Goal: Task Accomplishment & Management: Use online tool/utility

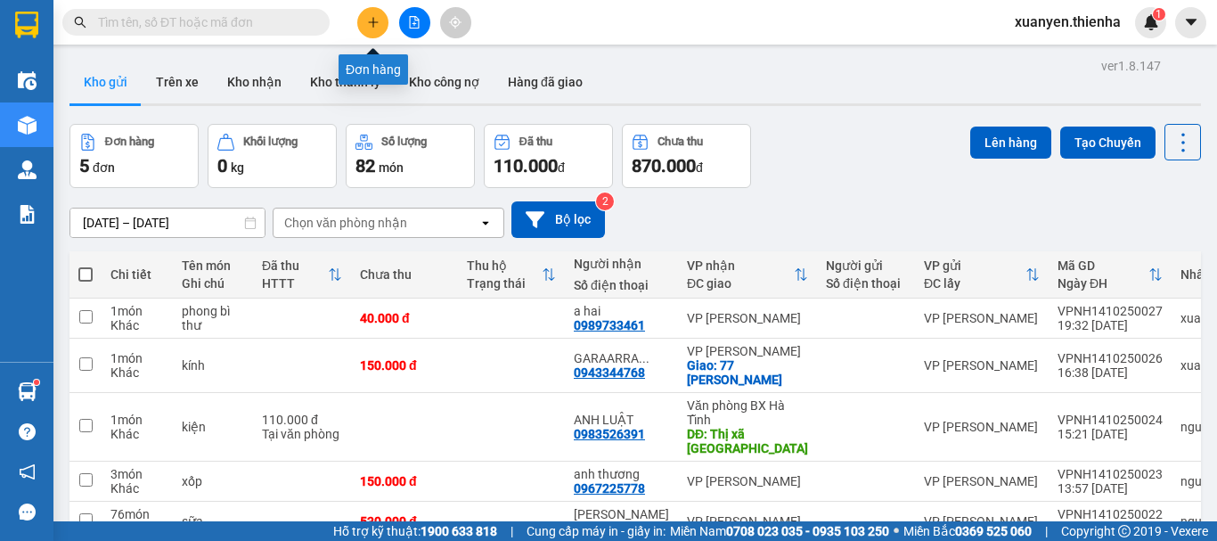
click at [379, 20] on button at bounding box center [372, 22] width 31 height 31
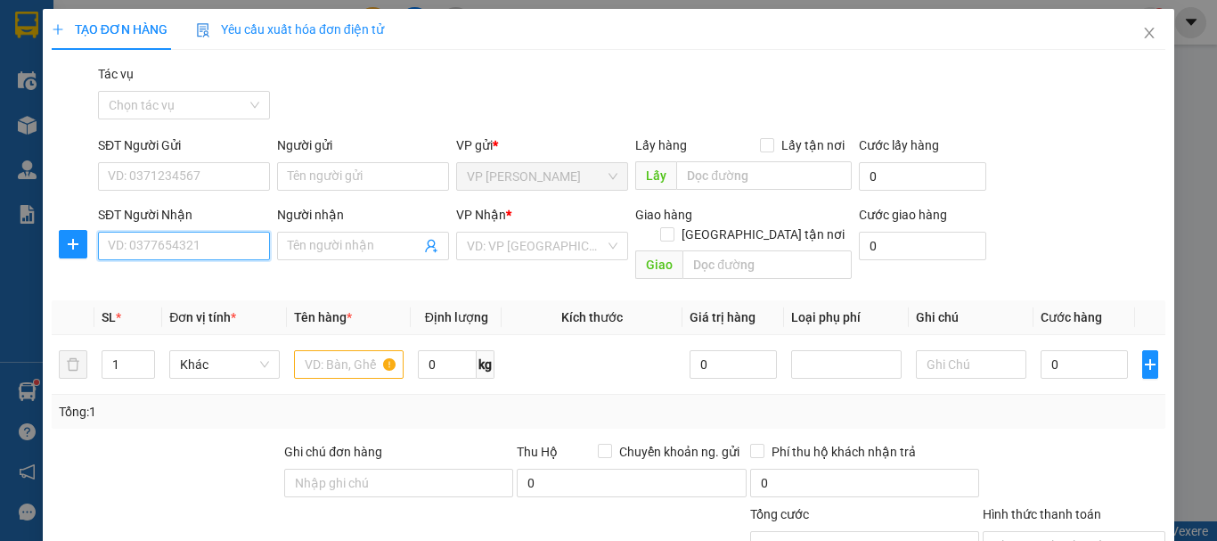
click at [201, 247] on input "SĐT Người Nhận" at bounding box center [184, 246] width 172 height 28
click at [220, 280] on div "0911091683 - thương" at bounding box center [182, 282] width 149 height 20
type input "0911091683"
type input "thương"
checkbox input "true"
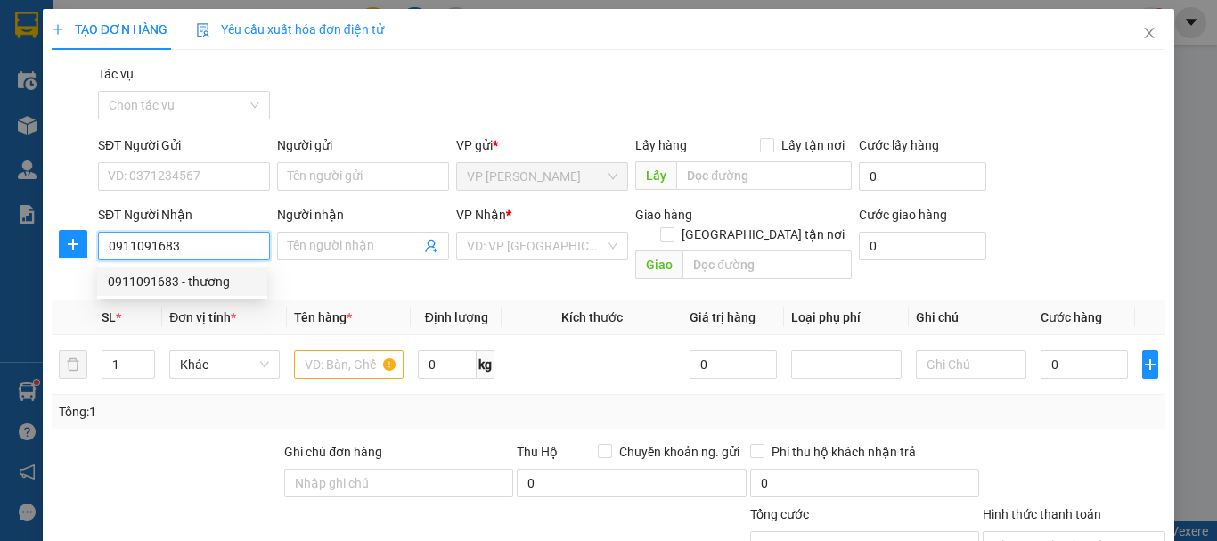
type input "lấy tại vp"
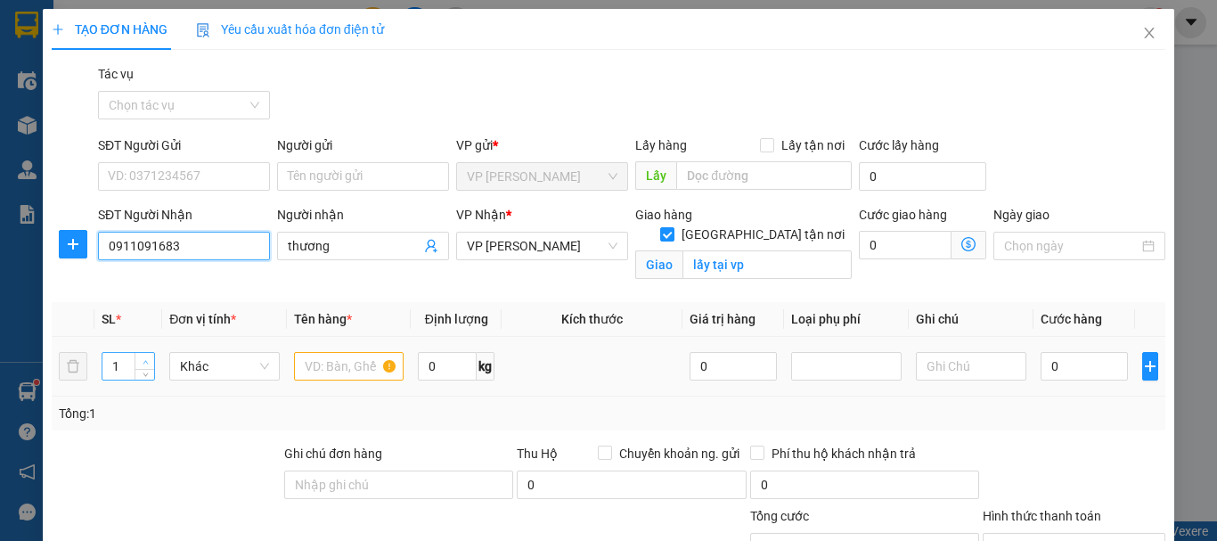
type input "0911091683"
click at [142, 362] on icon "up" at bounding box center [145, 362] width 6 height 6
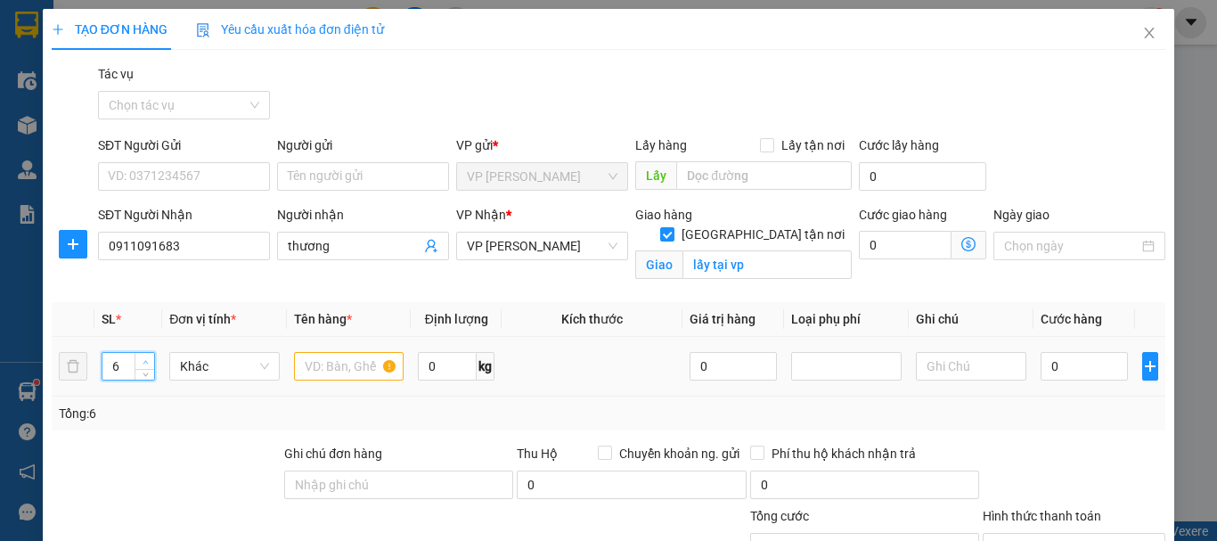
click at [142, 362] on icon "up" at bounding box center [145, 362] width 6 height 6
type input "7"
click at [142, 362] on icon "up" at bounding box center [145, 362] width 6 height 6
click at [326, 370] on input "text" at bounding box center [349, 366] width 110 height 28
type input "xốp,thùng"
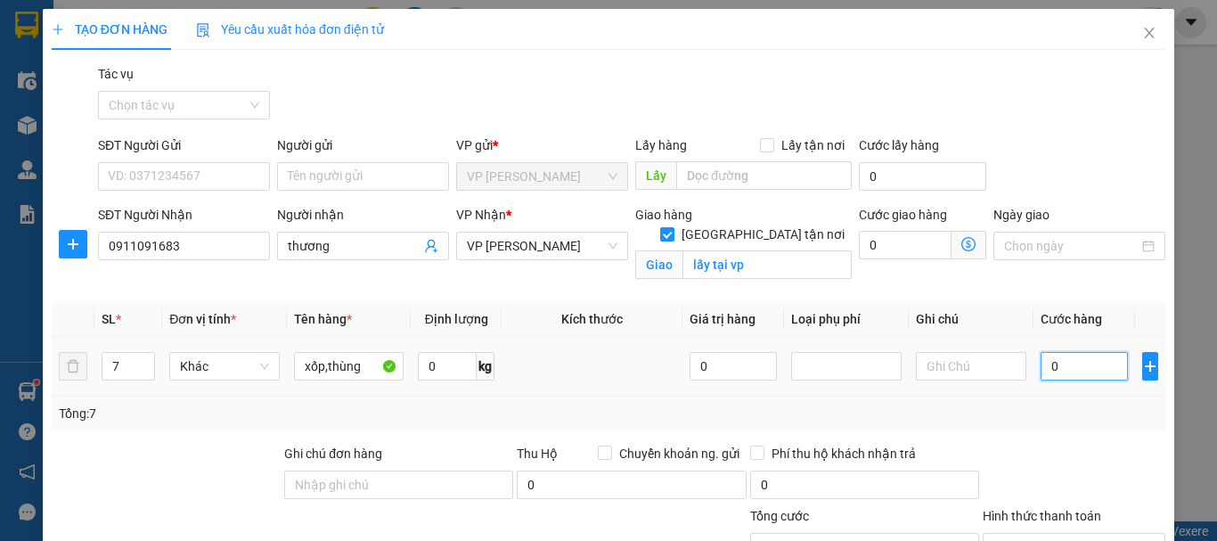
click at [1070, 364] on input "0" at bounding box center [1083, 366] width 87 height 28
type input "2"
type input "26"
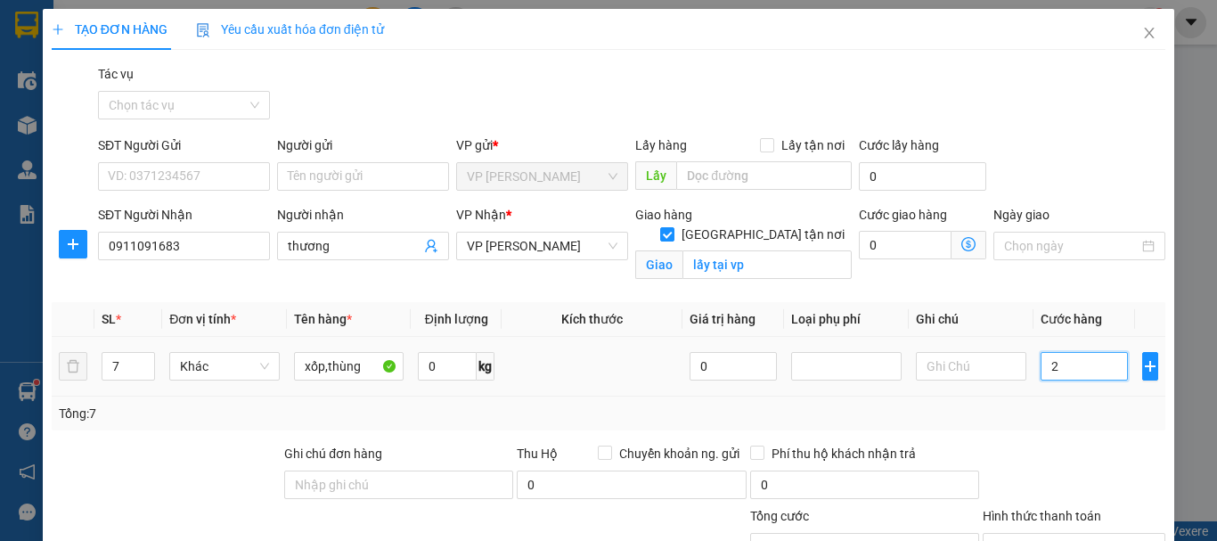
type input "26"
type input "265"
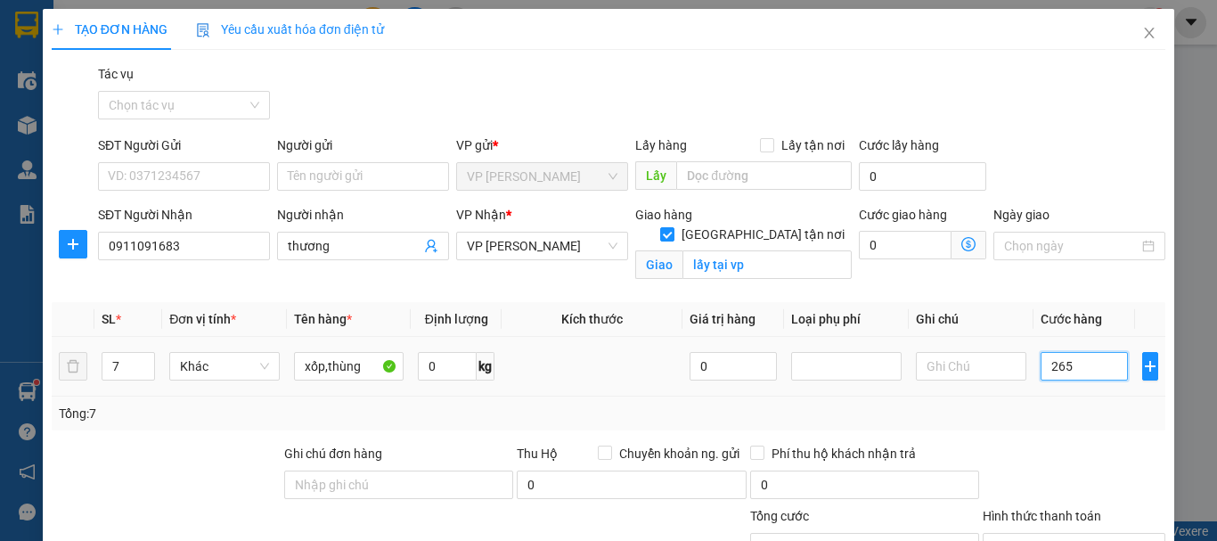
type input "2.650"
type input "26.500"
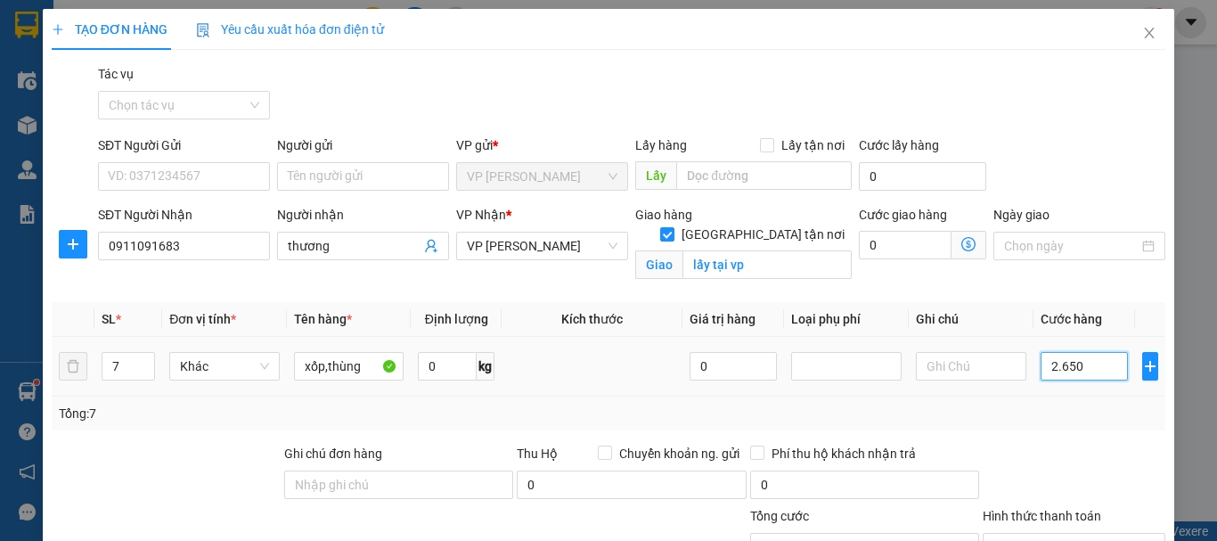
type input "26.500"
type input "265.000"
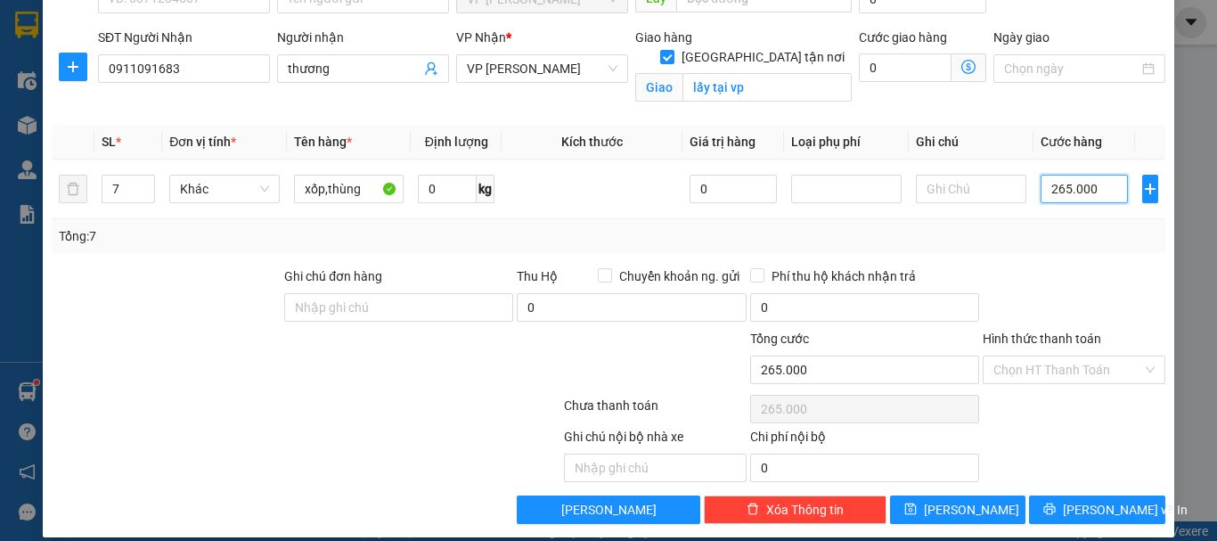
scroll to position [195, 0]
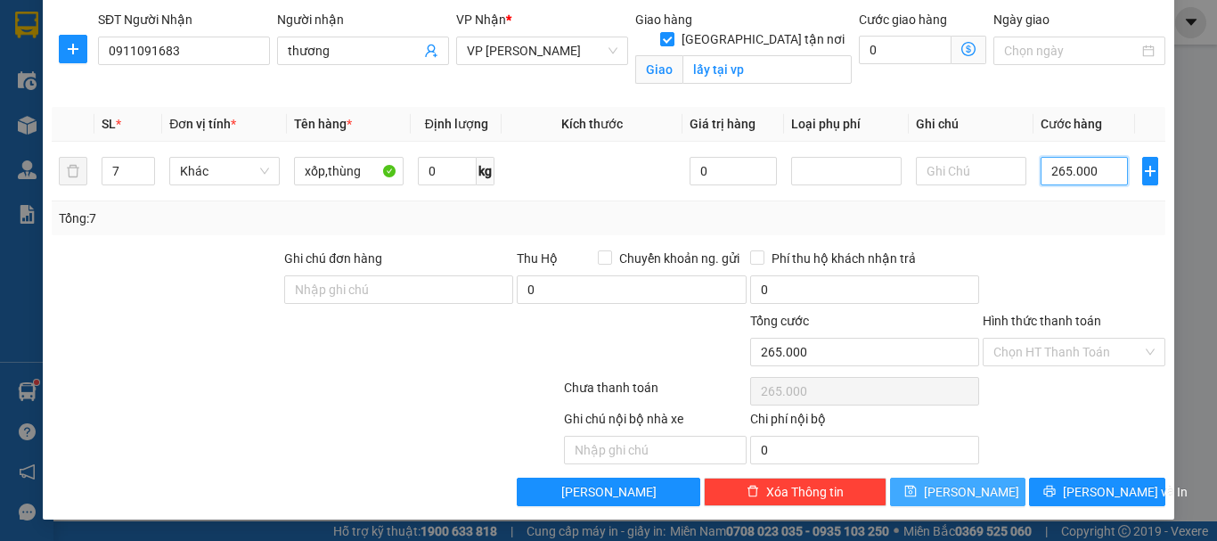
type input "265.000"
click at [916, 492] on icon "save" at bounding box center [910, 490] width 12 height 12
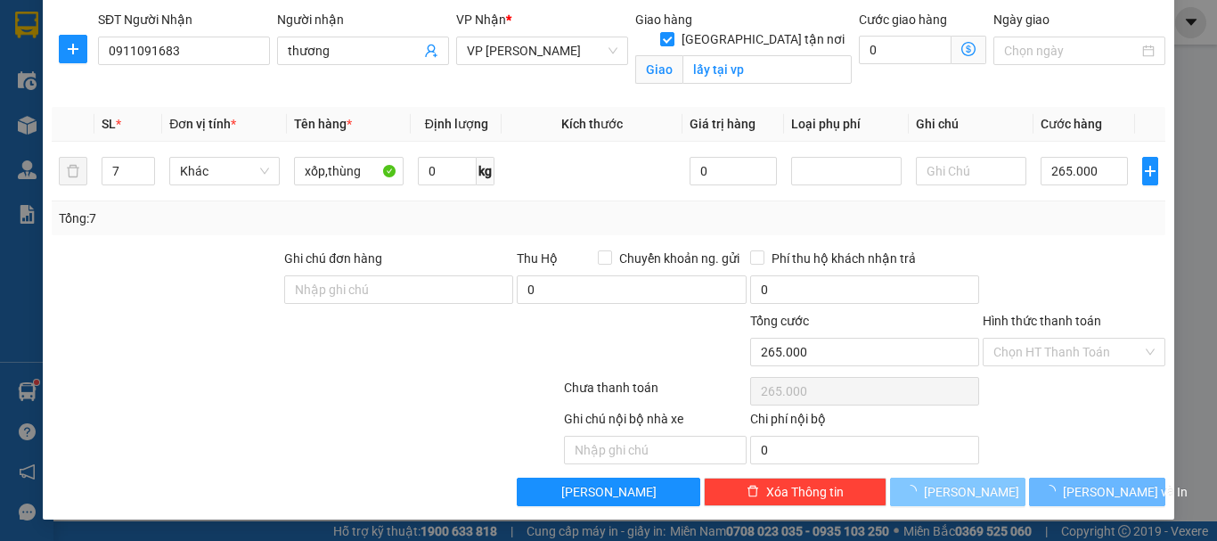
checkbox input "false"
type input "1"
type input "0"
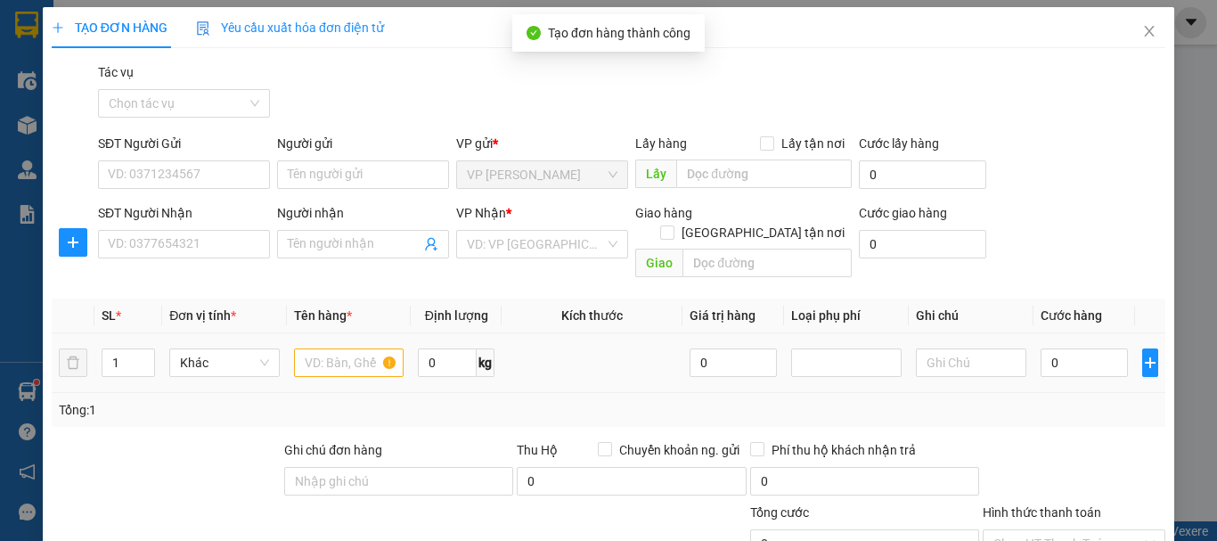
scroll to position [0, 0]
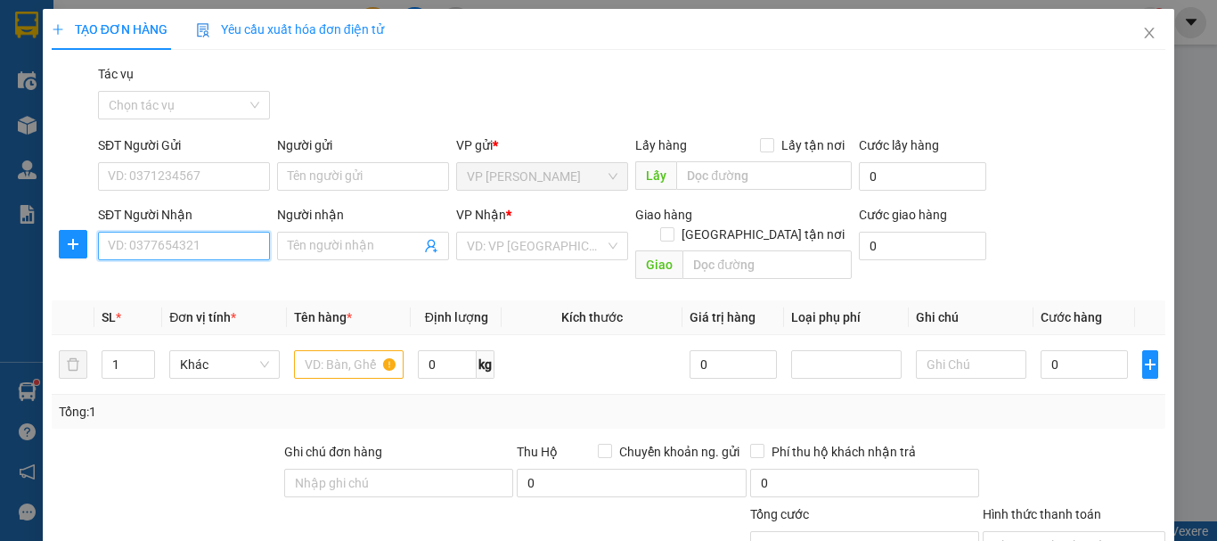
click at [177, 244] on input "SĐT Người Nhận" at bounding box center [184, 246] width 172 height 28
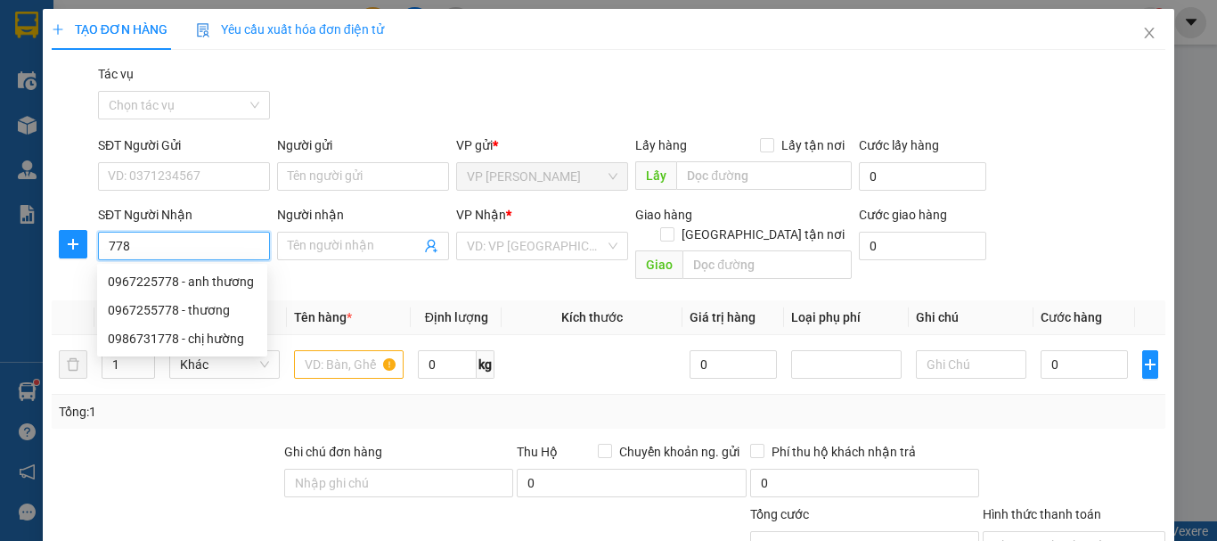
click at [168, 239] on input "778" at bounding box center [184, 246] width 172 height 28
type input "7"
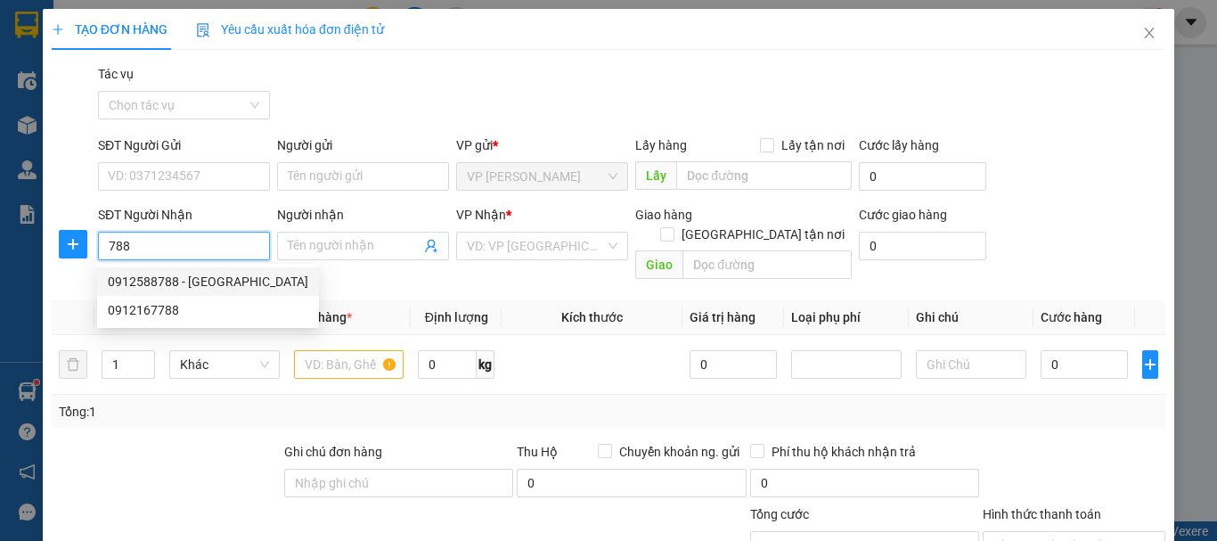
click at [197, 282] on div "0912588788 - HÀ THỦY" at bounding box center [208, 282] width 200 height 20
type input "0912588788"
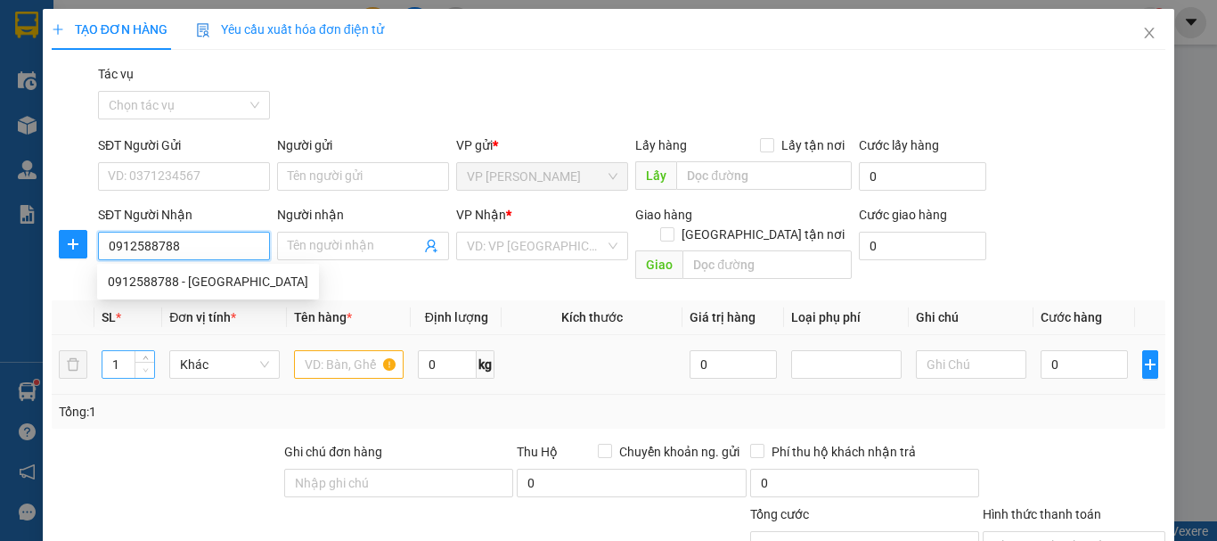
type input "[PERSON_NAME]"
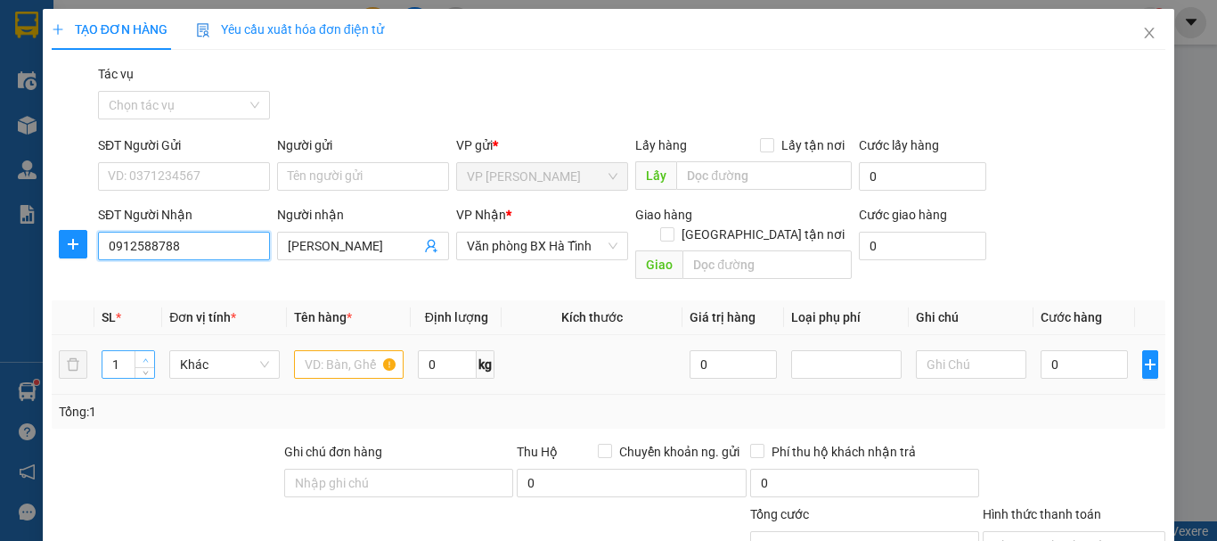
type input "0912588788"
type input "2"
click at [147, 357] on icon "up" at bounding box center [145, 360] width 6 height 6
click at [306, 350] on input "text" at bounding box center [349, 364] width 110 height 28
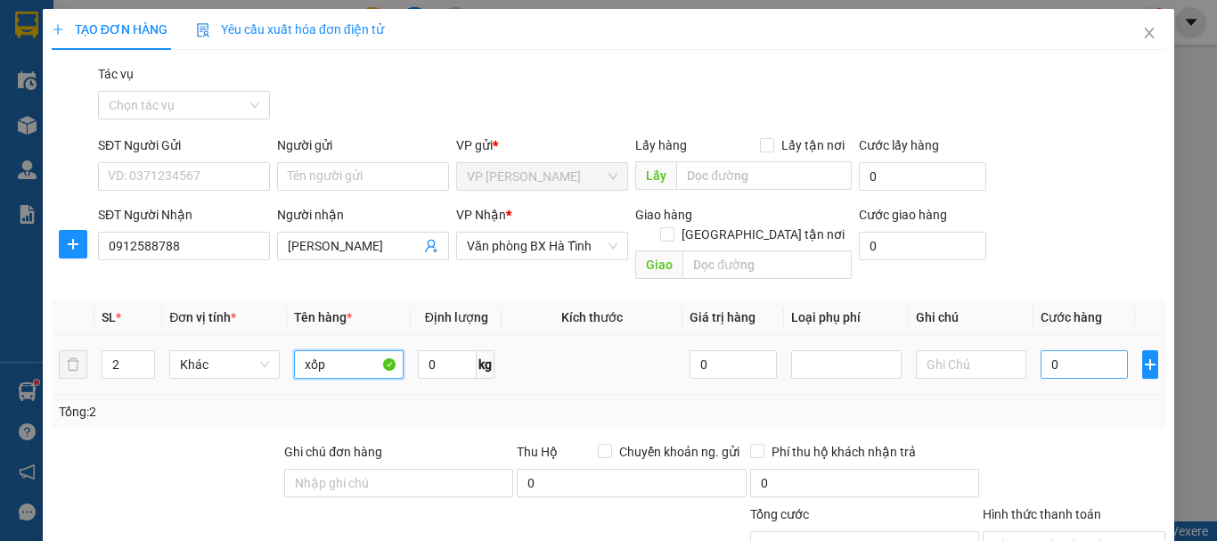
type input "xốp"
click at [1056, 350] on input "0" at bounding box center [1083, 364] width 87 height 28
type input "1"
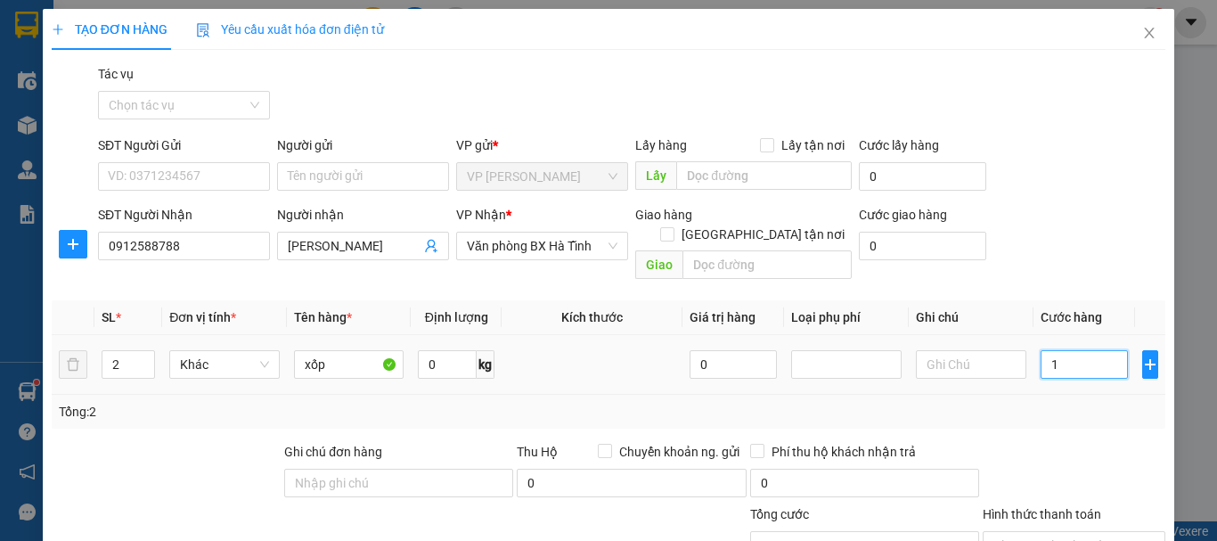
type input "10"
type input "100"
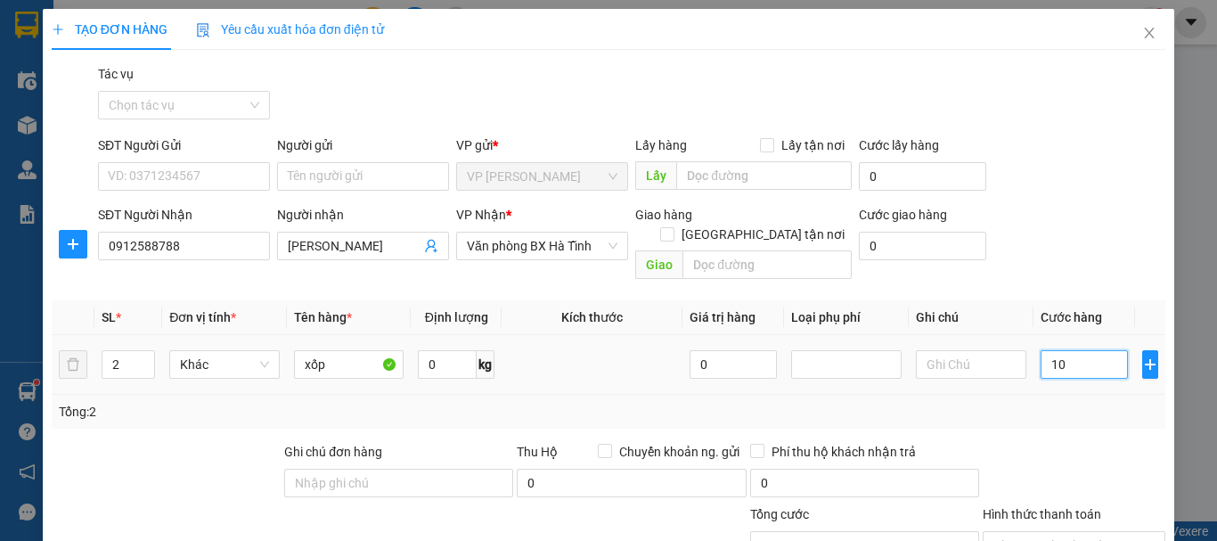
type input "100"
type input "1.000"
type input "10.000"
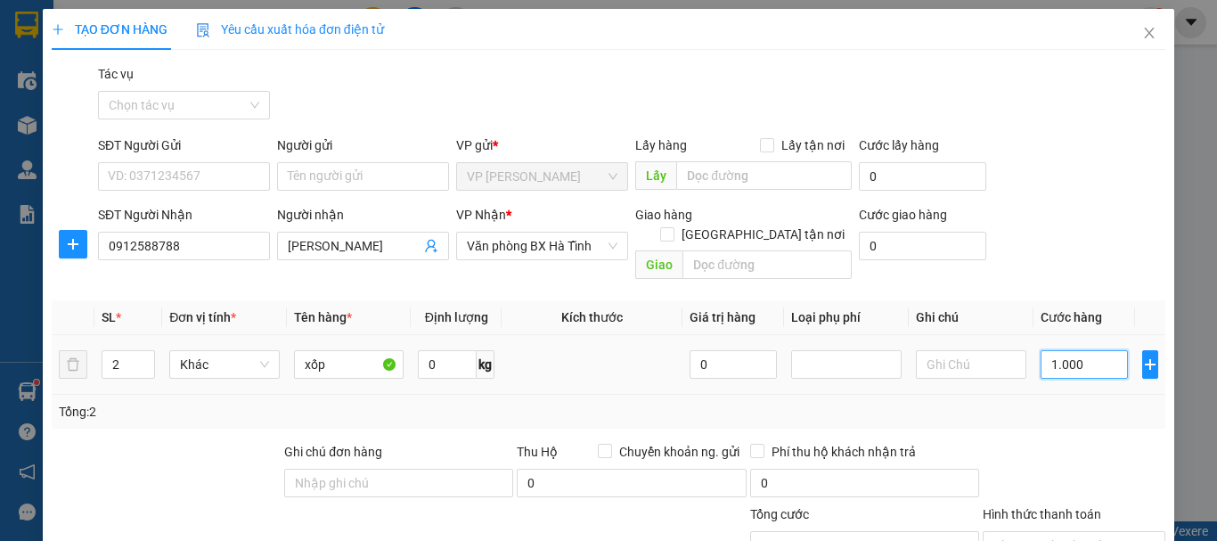
type input "10.000"
type input "100.000"
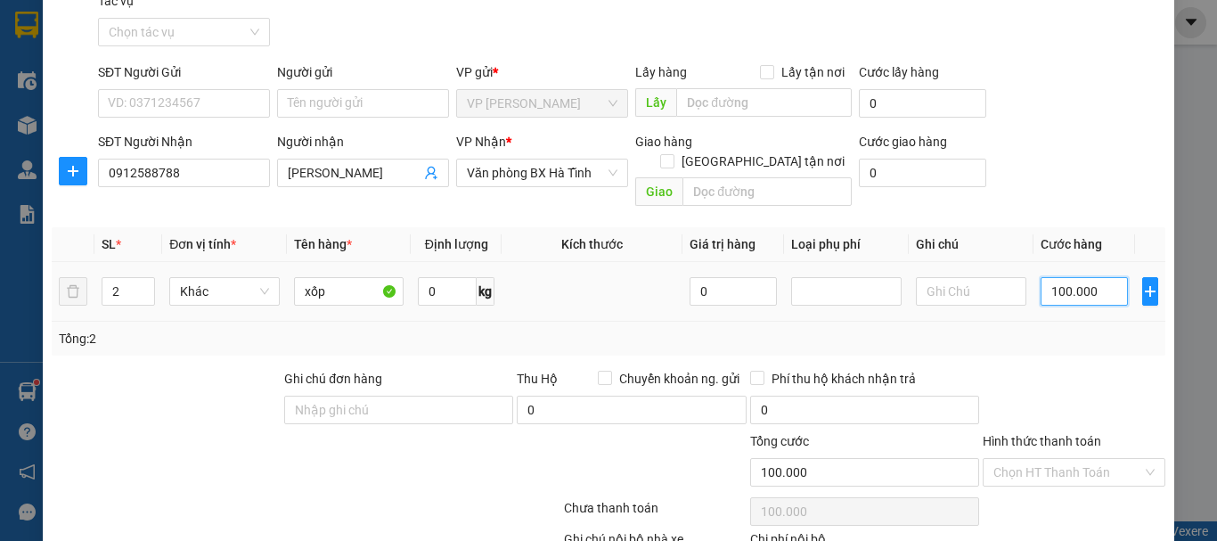
scroll to position [174, 0]
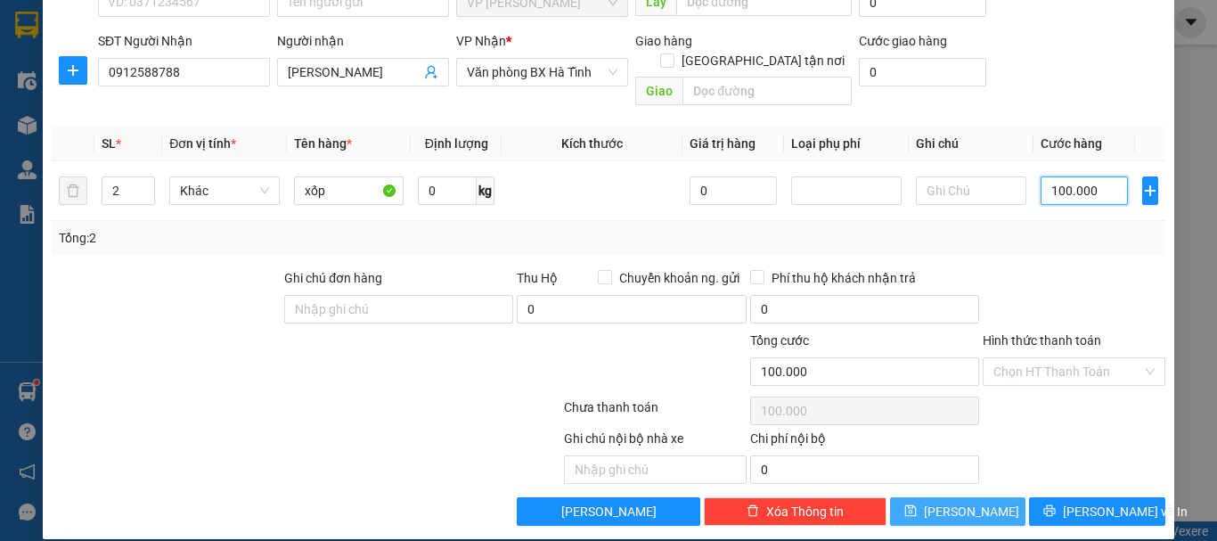
type input "100.000"
click at [972, 497] on button "Lưu" at bounding box center [958, 511] width 136 height 28
type input "1"
type input "0"
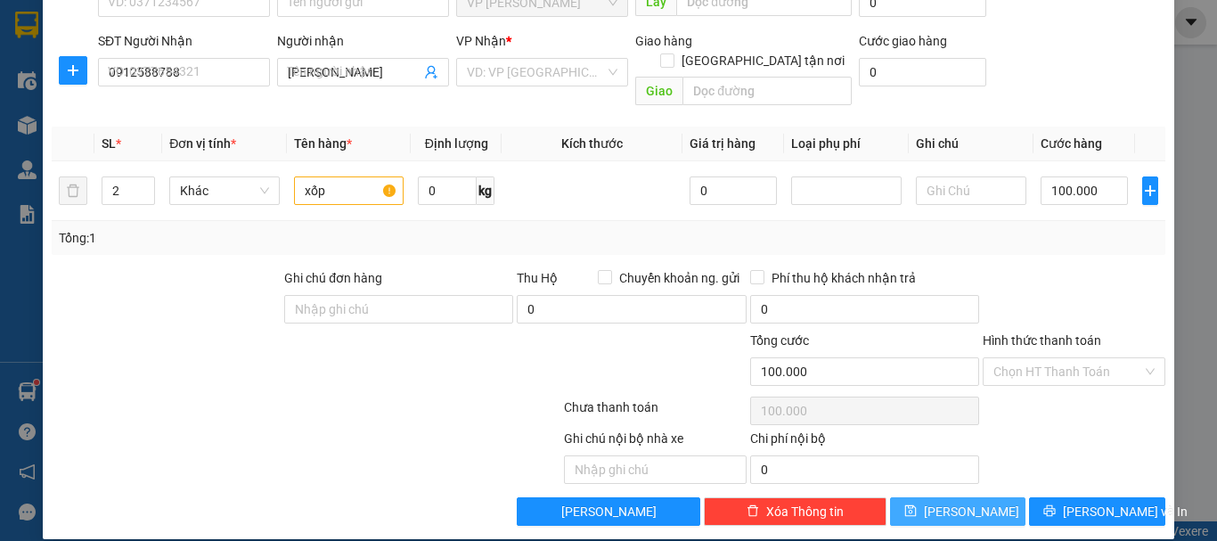
type input "0"
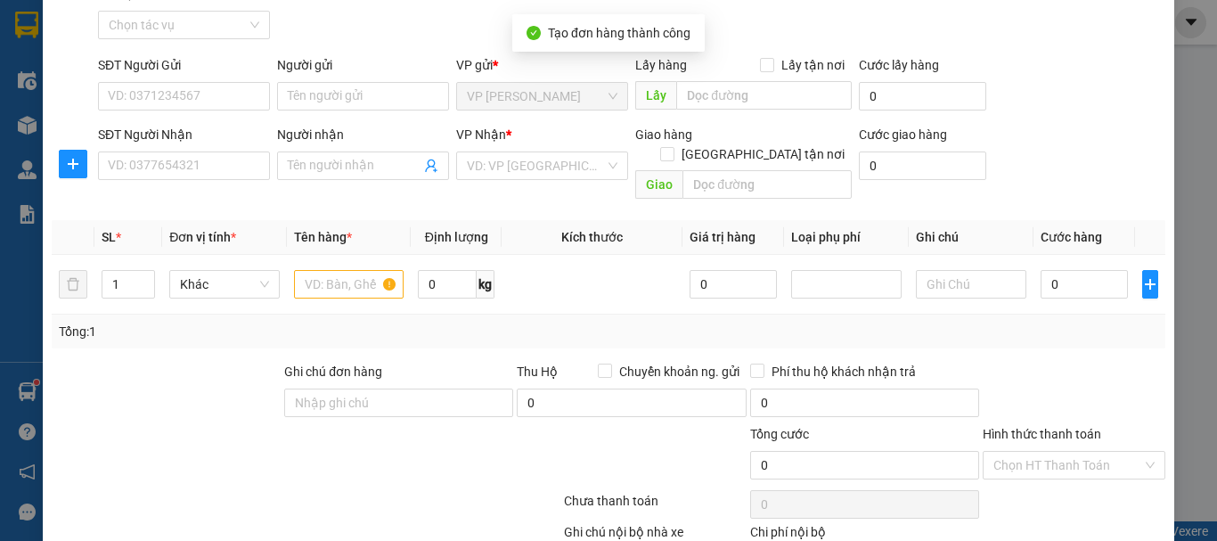
scroll to position [0, 0]
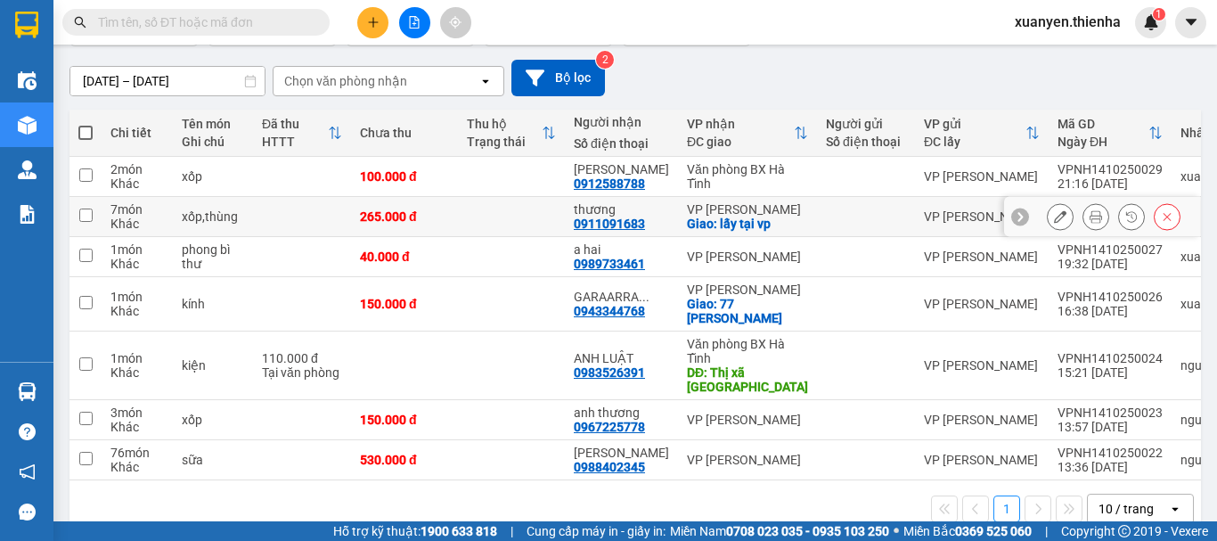
scroll to position [152, 0]
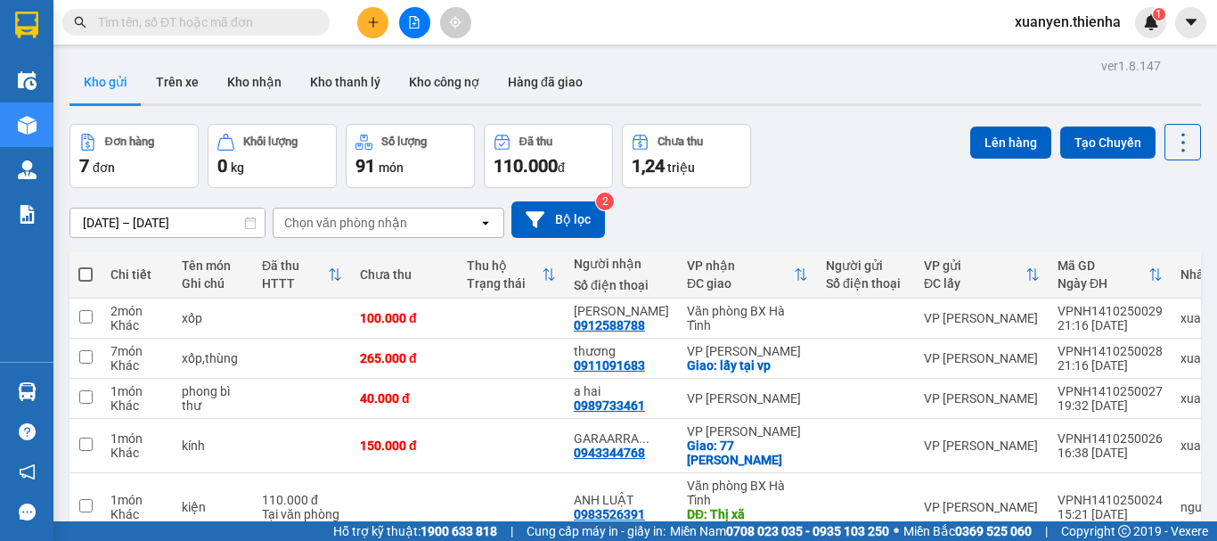
click at [88, 273] on span at bounding box center [85, 274] width 14 height 14
click at [85, 265] on input "checkbox" at bounding box center [85, 265] width 0 height 0
checkbox input "true"
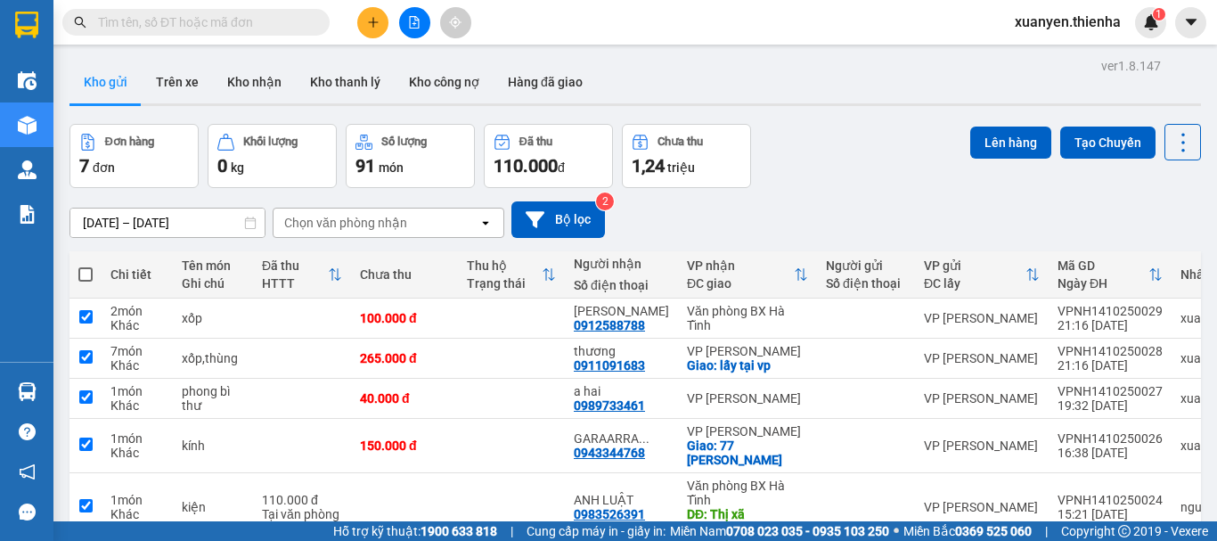
checkbox input "true"
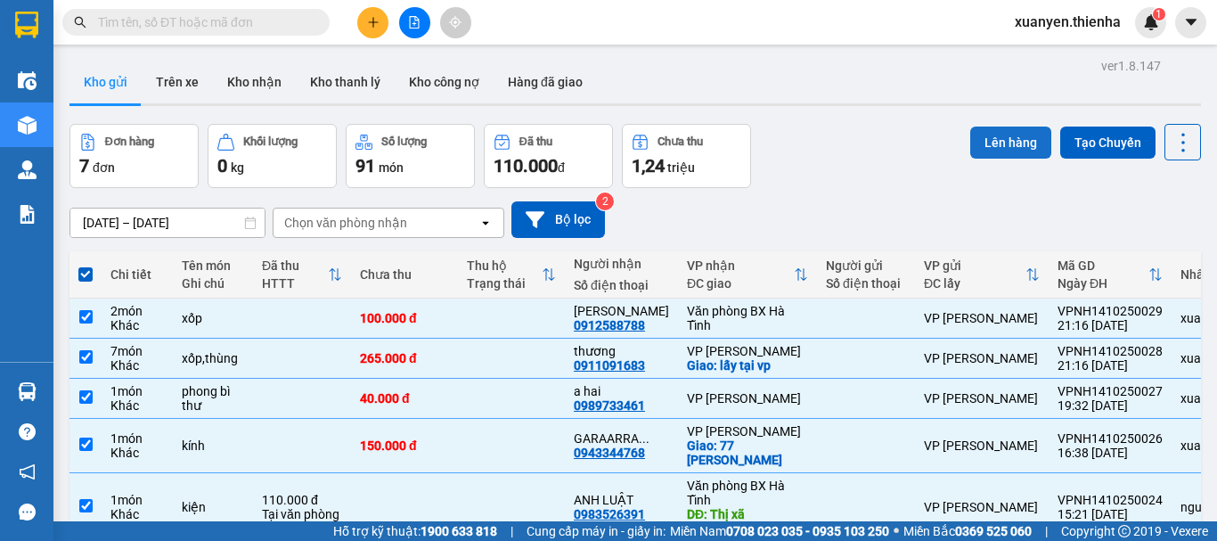
click at [1011, 134] on button "Lên hàng" at bounding box center [1010, 142] width 81 height 32
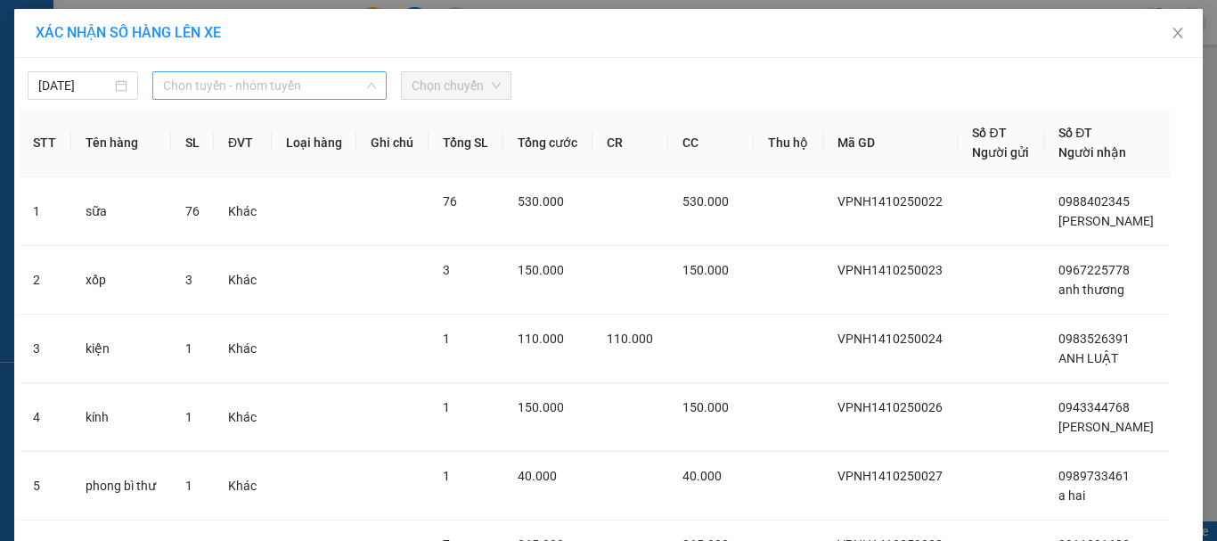
click at [290, 79] on span "Chọn tuyến - nhóm tuyến" at bounding box center [269, 85] width 213 height 27
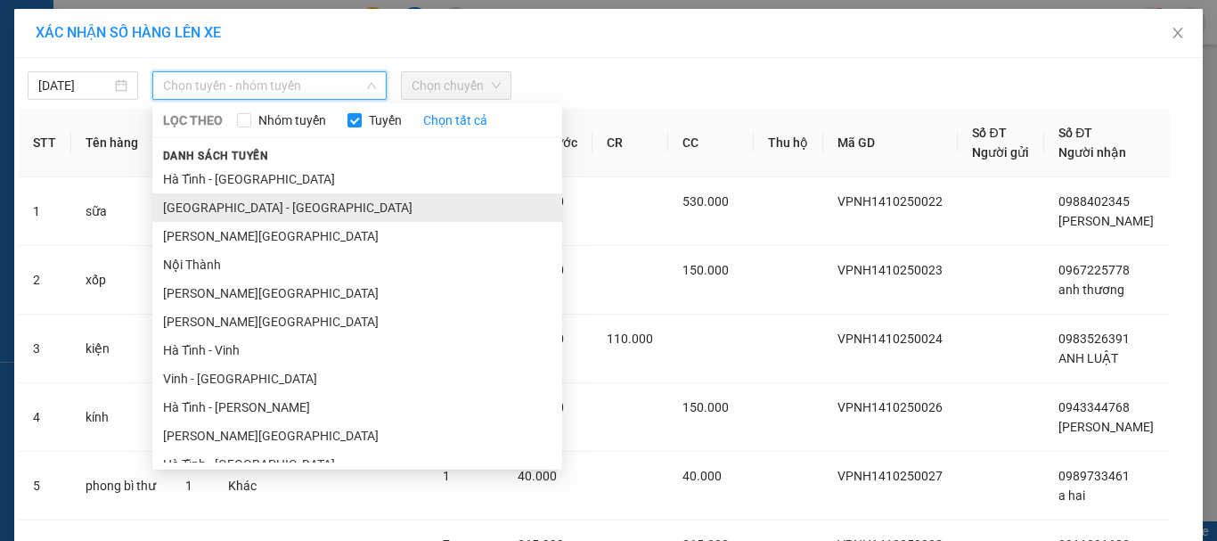
click at [256, 206] on li "Hà Nội - Hà Tĩnh" at bounding box center [357, 207] width 410 height 28
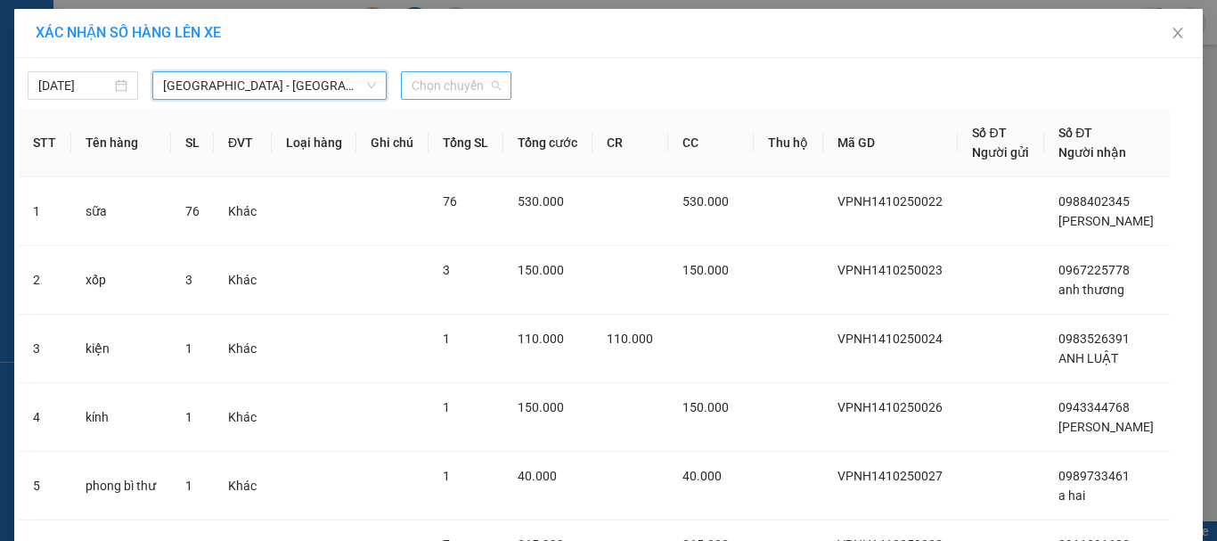
click at [467, 85] on span "Chọn chuyến" at bounding box center [455, 85] width 89 height 27
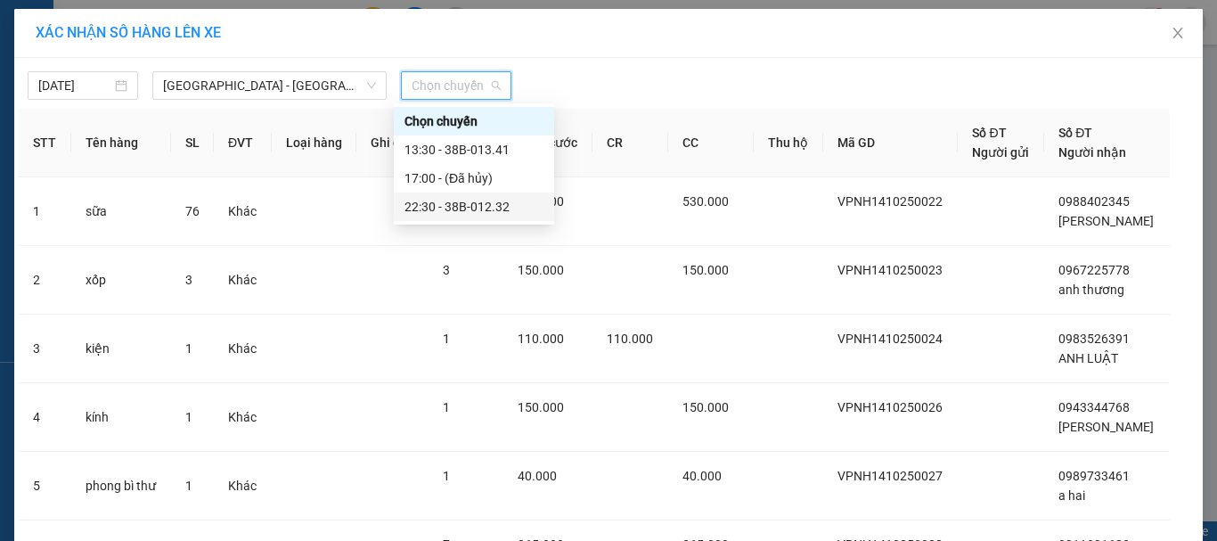
click at [468, 208] on div "22:30 - 38B-012.32" at bounding box center [473, 207] width 139 height 20
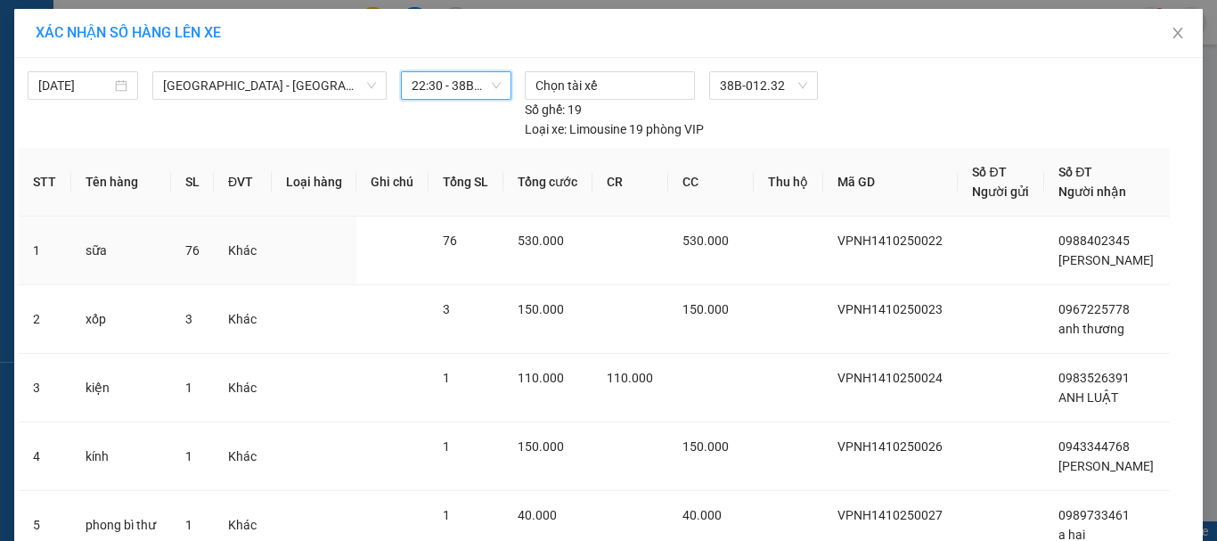
scroll to position [325, 0]
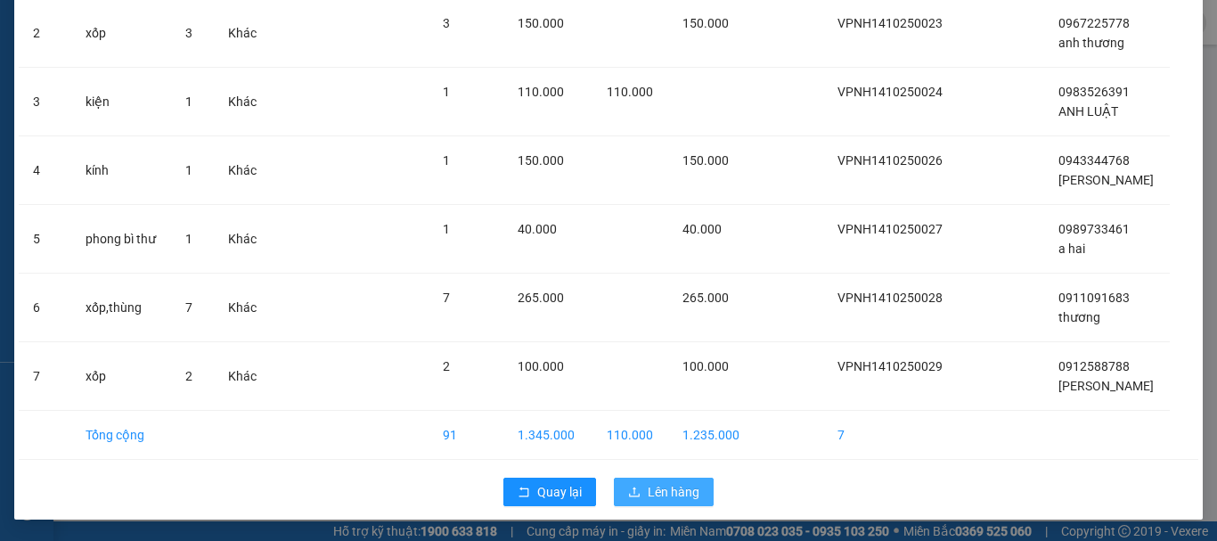
drag, startPoint x: 661, startPoint y: 484, endPoint x: 653, endPoint y: 475, distance: 12.7
click at [657, 482] on span "Lên hàng" at bounding box center [673, 492] width 52 height 20
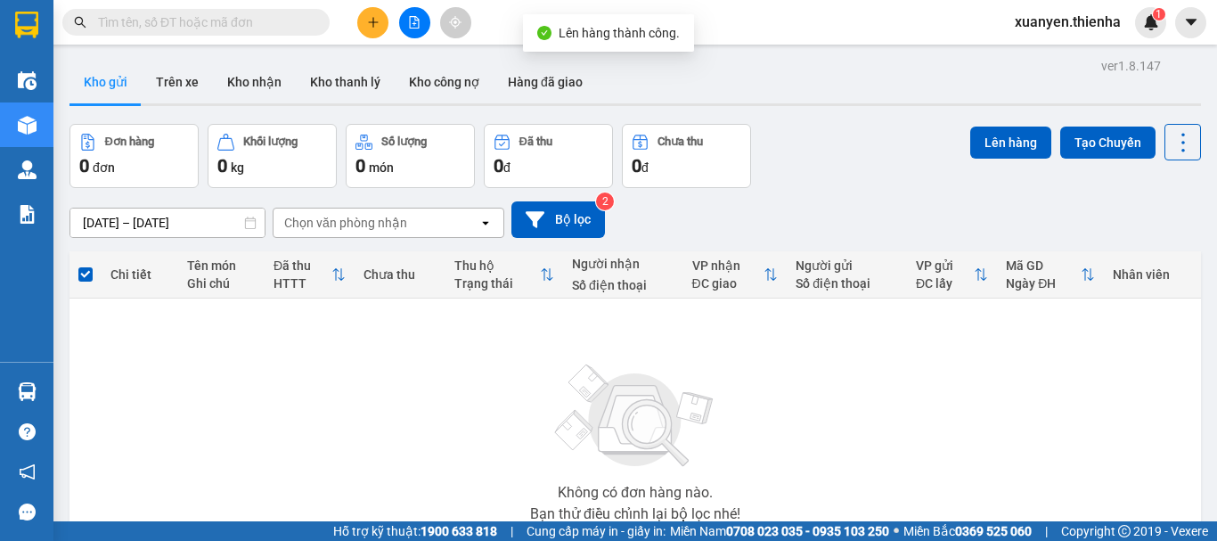
click at [418, 16] on icon "file-add" at bounding box center [414, 22] width 12 height 12
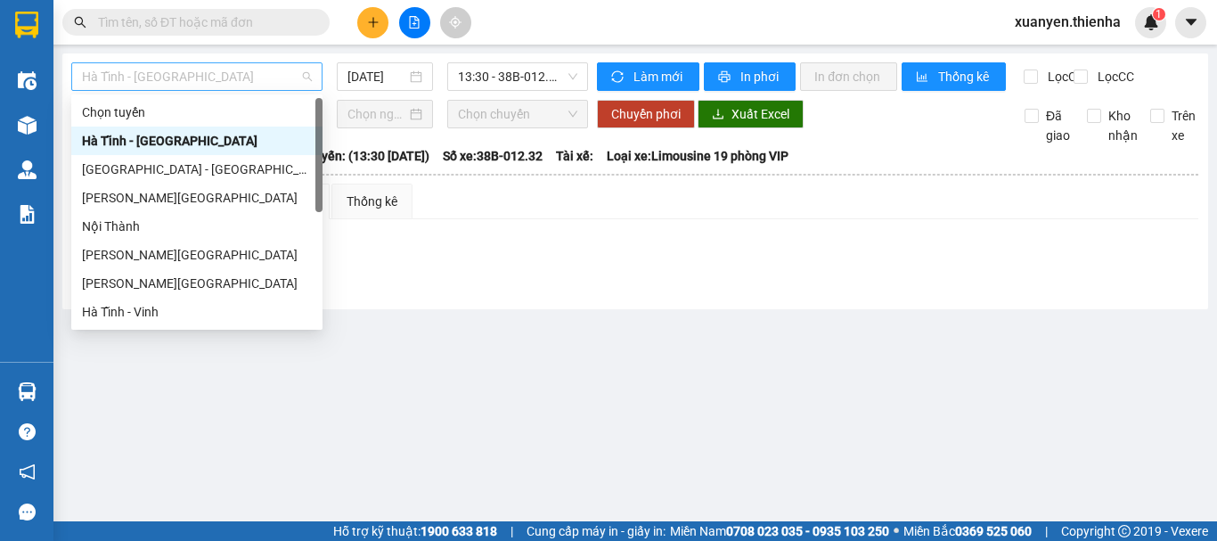
click at [167, 78] on span "Hà Tĩnh - Hà Nội" at bounding box center [197, 76] width 230 height 27
click at [144, 164] on div "Hà Nội - Hà Tĩnh" at bounding box center [197, 169] width 230 height 20
type input "14/10/2025"
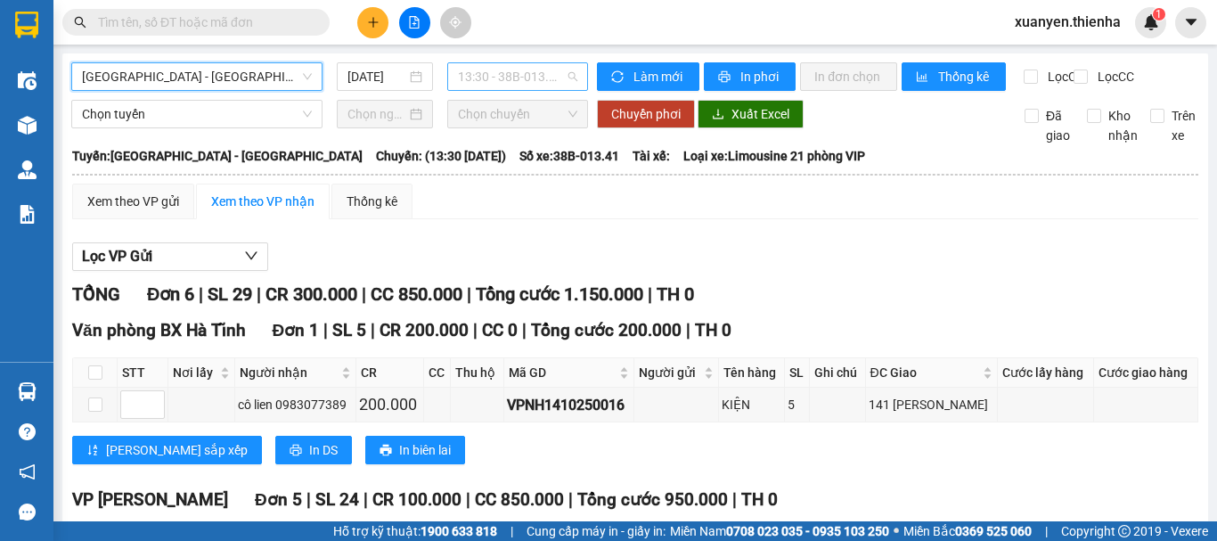
click at [497, 76] on span "13:30 - 38B-013.41" at bounding box center [517, 76] width 119 height 27
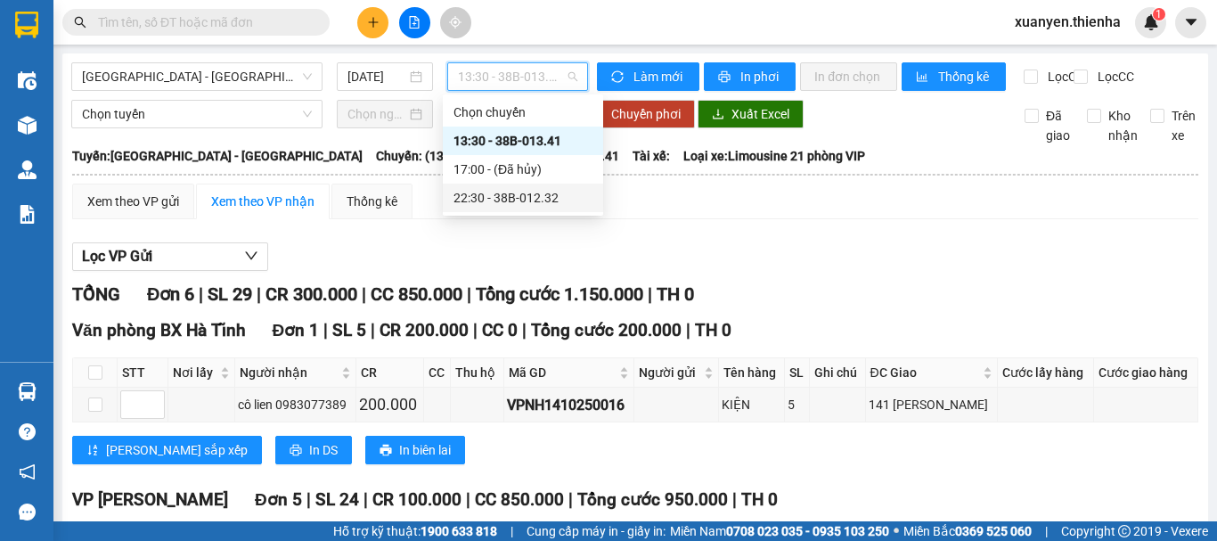
click at [535, 191] on div "22:30 - 38B-012.32" at bounding box center [522, 198] width 139 height 20
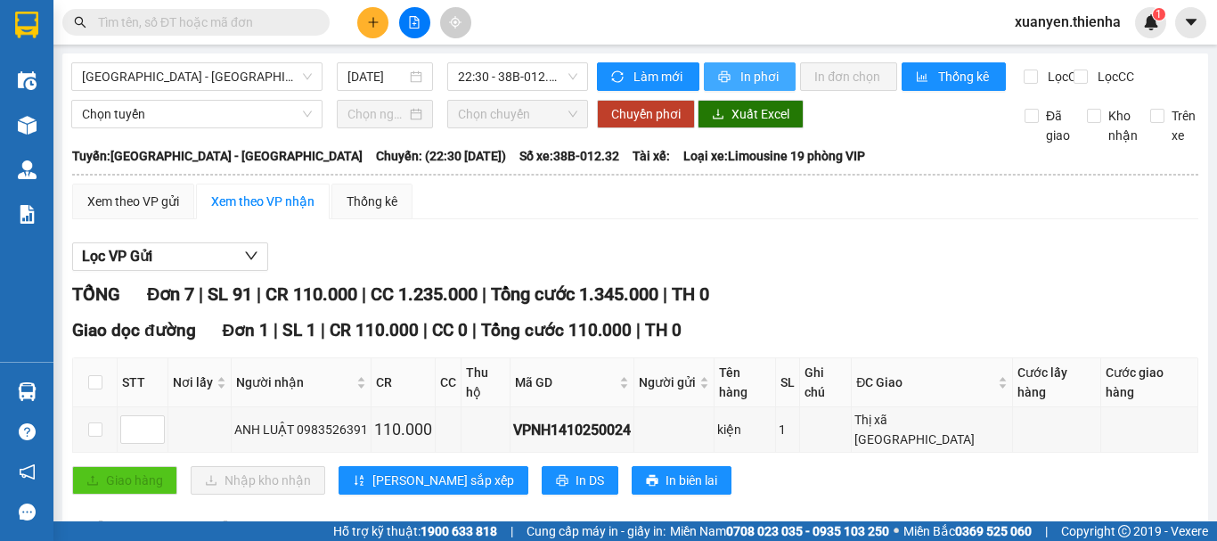
click at [747, 77] on span "In phơi" at bounding box center [760, 77] width 41 height 20
